Goal: Task Accomplishment & Management: Manage account settings

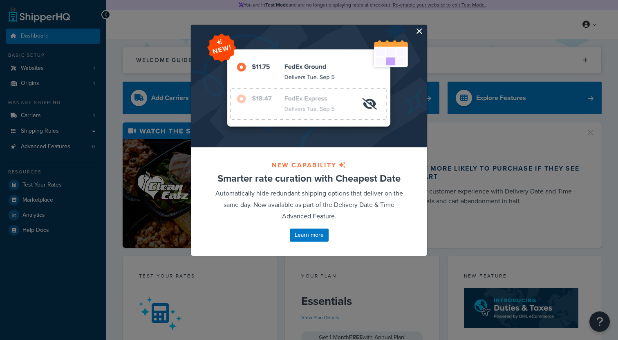
click at [425, 27] on button "button" at bounding box center [426, 26] width 2 height 2
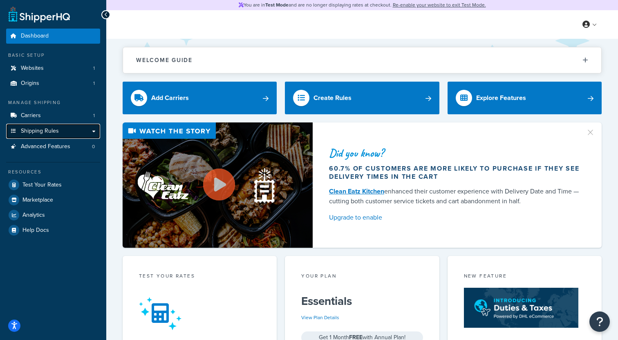
click at [60, 128] on link "Shipping Rules" at bounding box center [53, 131] width 94 height 15
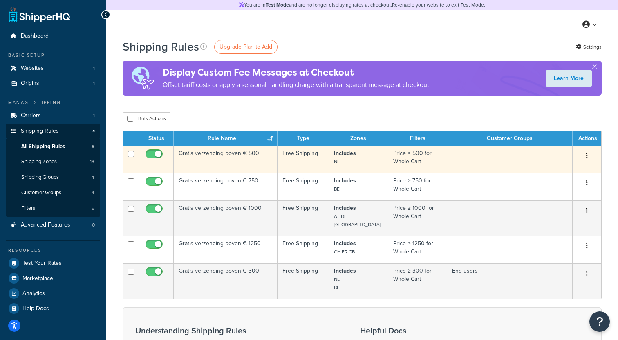
click at [225, 153] on td "Gratis verzending boven € 500" at bounding box center [226, 159] width 104 height 27
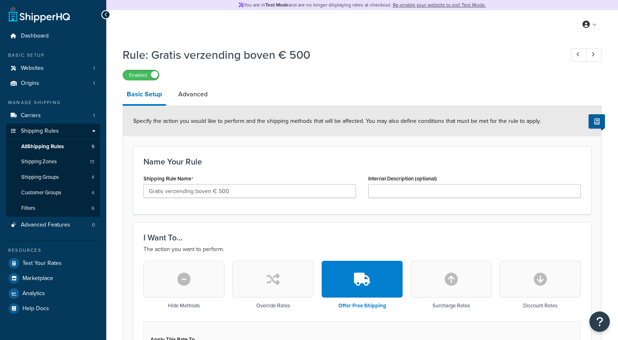
click at [197, 182] on div "Shipping Rule Name Gratis verzending boven € 500" at bounding box center [249, 185] width 212 height 25
click at [188, 198] on input "Gratis verzending boven € 500" at bounding box center [249, 191] width 212 height 14
click at [211, 192] on input "Gratis verzending boven € 500" at bounding box center [249, 191] width 212 height 14
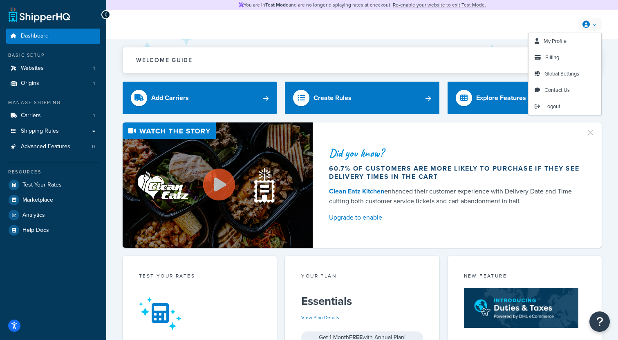
click at [537, 115] on ul "My Profile Billing Global Settings Contact Us Logout" at bounding box center [565, 74] width 74 height 83
click at [541, 110] on link "Logout" at bounding box center [564, 106] width 73 height 16
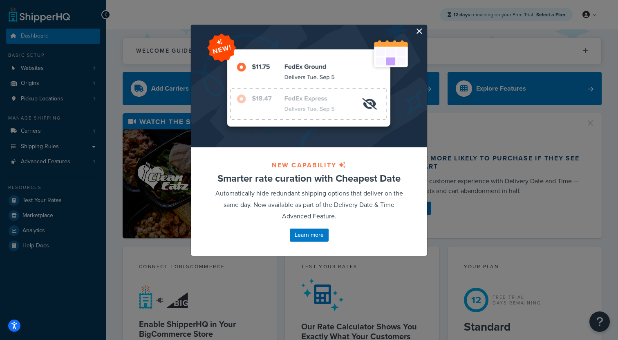
click at [425, 27] on button "button" at bounding box center [426, 26] width 2 height 2
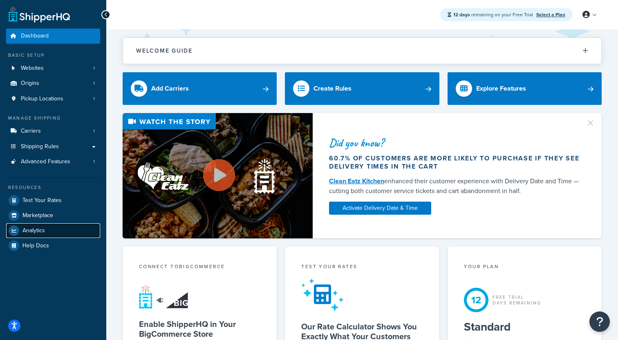
click at [38, 228] on span "Analytics" at bounding box center [33, 231] width 22 height 7
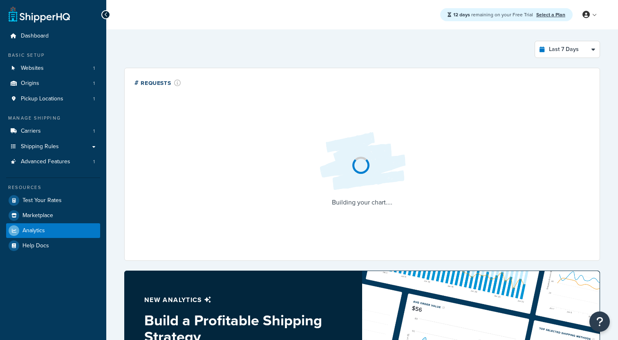
select select "last_7_days"
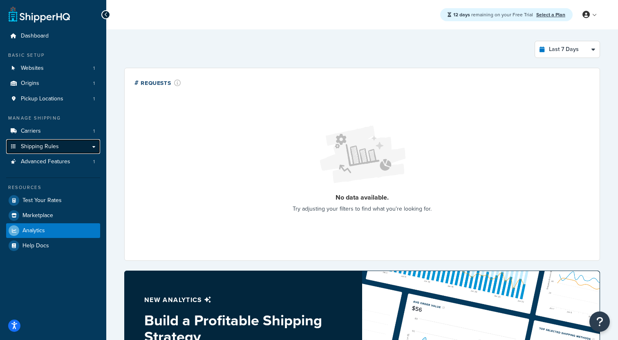
click at [71, 148] on link "Shipping Rules" at bounding box center [53, 146] width 94 height 15
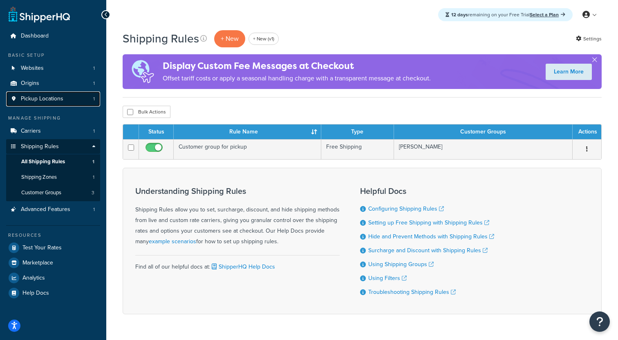
click at [65, 101] on link "Pickup Locations 1" at bounding box center [53, 99] width 94 height 15
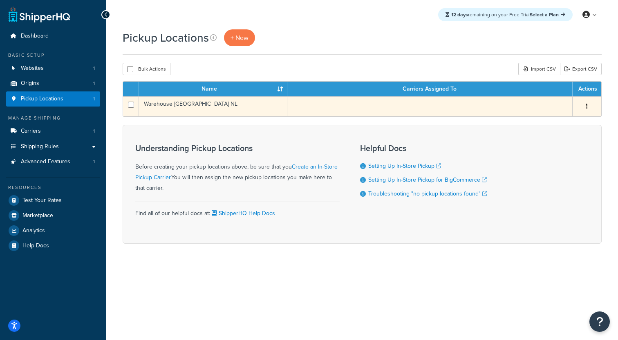
click at [172, 107] on td "Warehouse [GEOGRAPHIC_DATA] NL" at bounding box center [213, 106] width 148 height 20
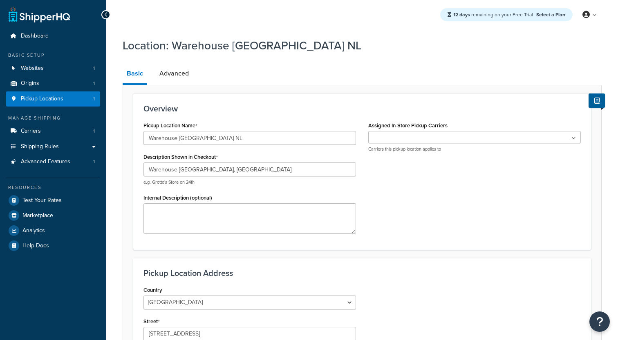
select select "1152"
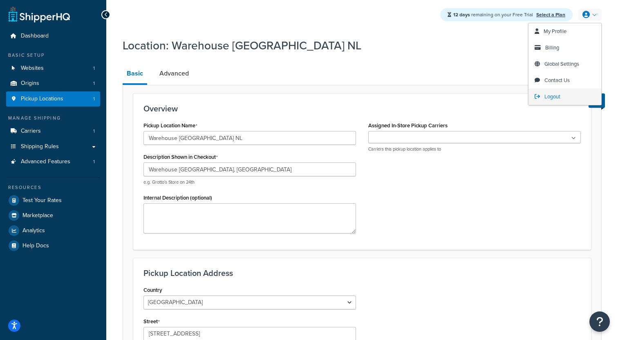
click at [536, 96] on icon at bounding box center [536, 96] width 5 height 5
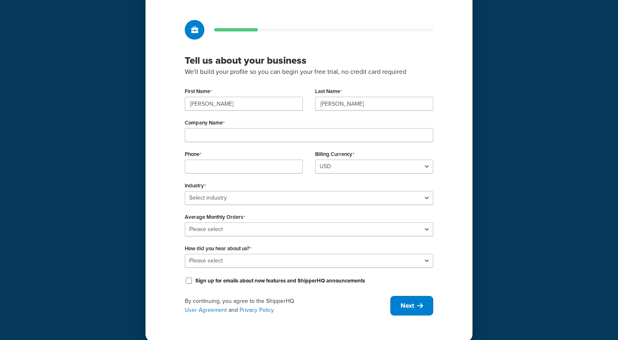
scroll to position [37, 0]
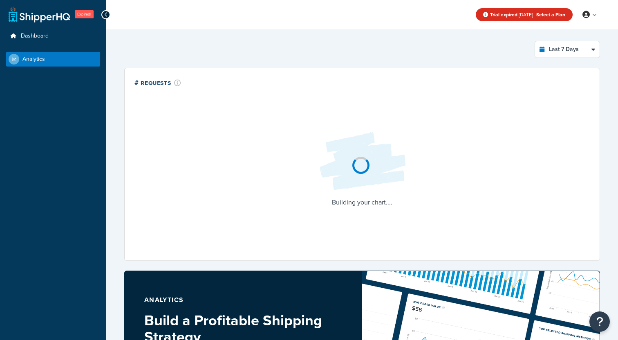
select select "last_7_days"
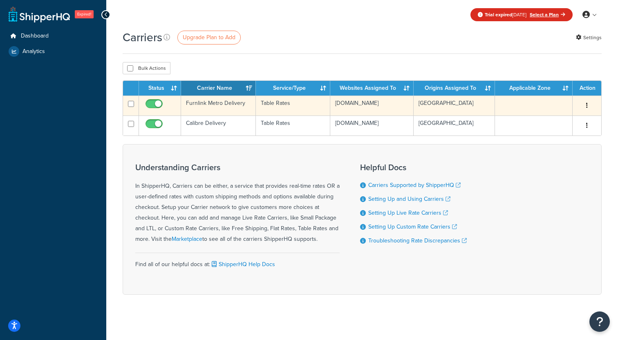
click at [238, 111] on td "Furnlink Metro Delivery" at bounding box center [218, 106] width 75 height 20
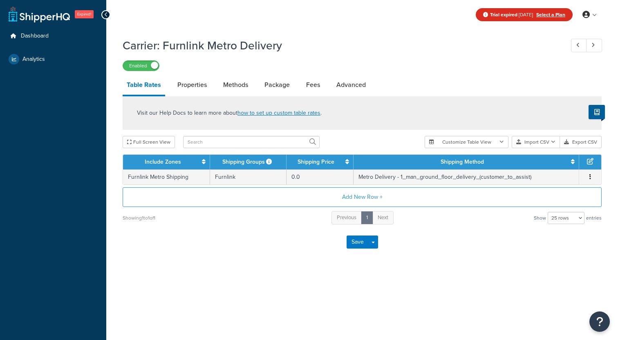
select select "25"
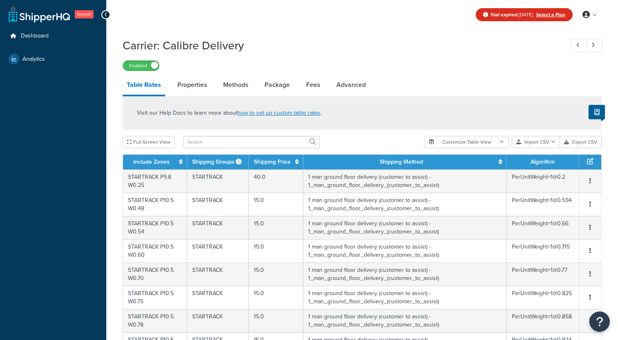
select select "25"
